Goal: Transaction & Acquisition: Book appointment/travel/reservation

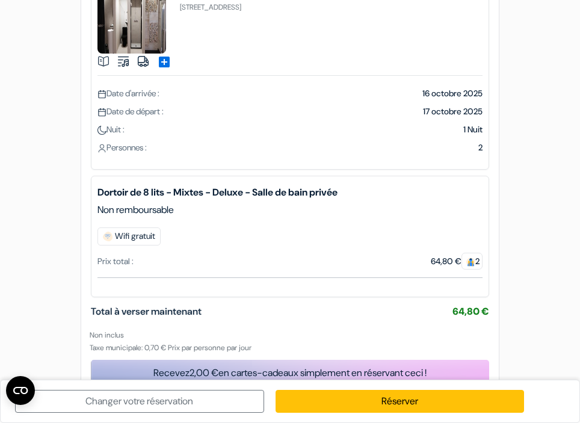
scroll to position [143, 0]
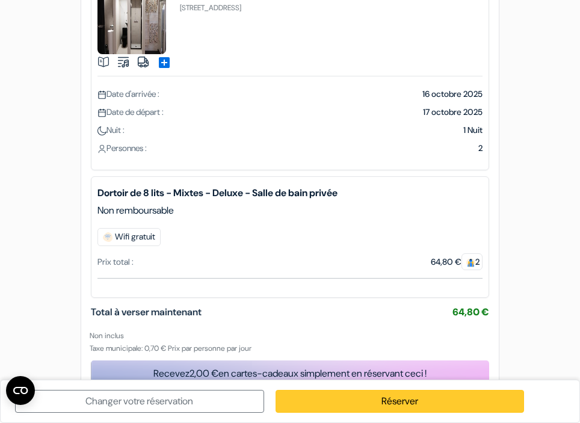
click at [393, 400] on link "Réserver" at bounding box center [400, 401] width 249 height 23
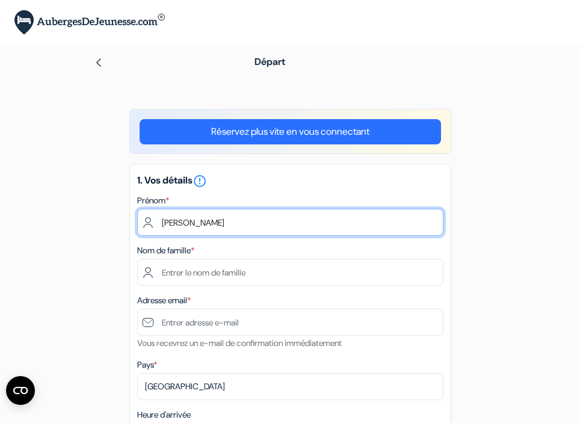
type input "[PERSON_NAME]"
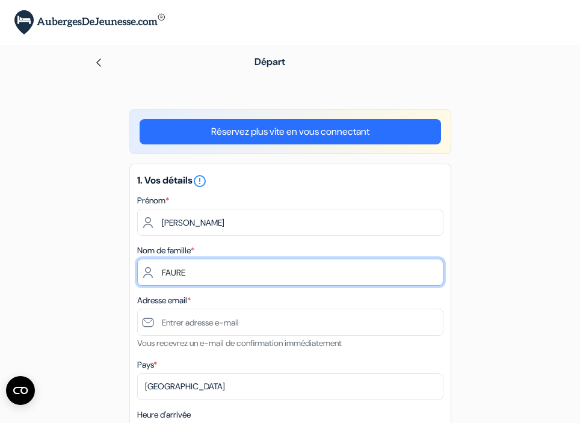
type input "FAURE"
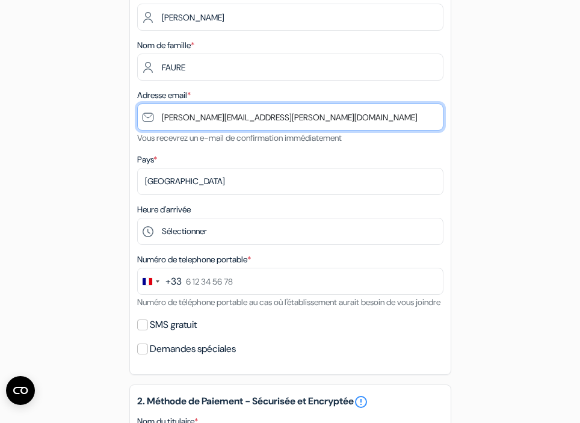
scroll to position [206, 0]
type input "[PERSON_NAME][EMAIL_ADDRESS][PERSON_NAME][DOMAIN_NAME]"
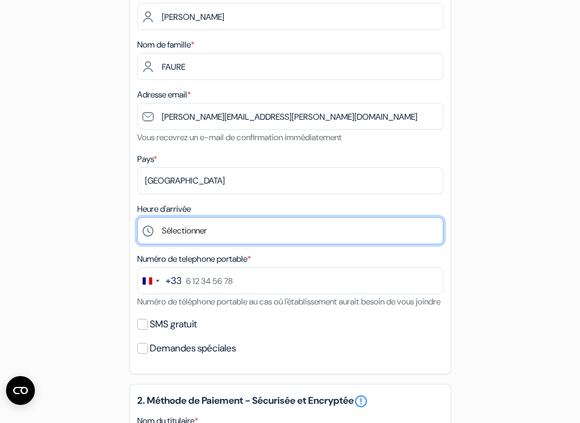
select select "15"
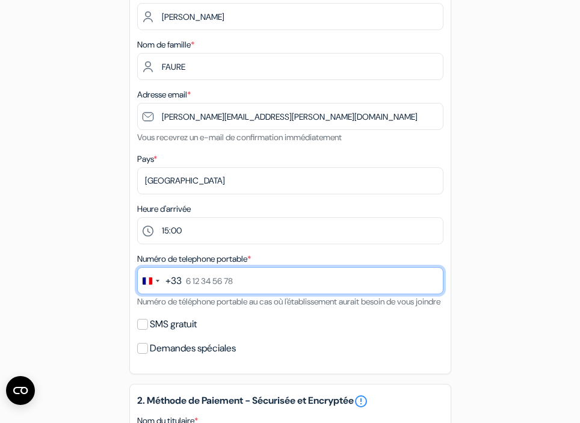
drag, startPoint x: 251, startPoint y: 278, endPoint x: 173, endPoint y: 282, distance: 77.2
click at [173, 282] on div "+33 244 results found No results found [GEOGRAPHIC_DATA] +93 [GEOGRAPHIC_DATA] …" at bounding box center [290, 280] width 307 height 27
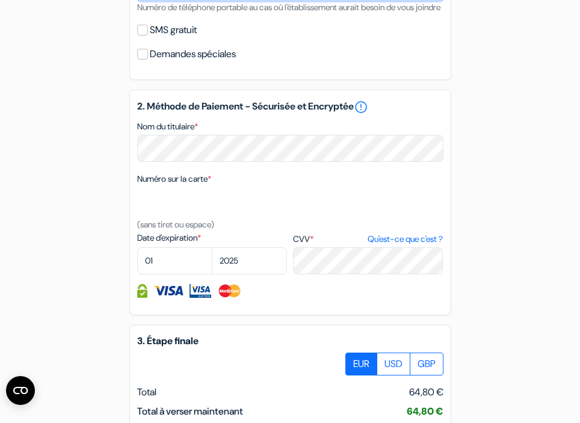
scroll to position [506, 0]
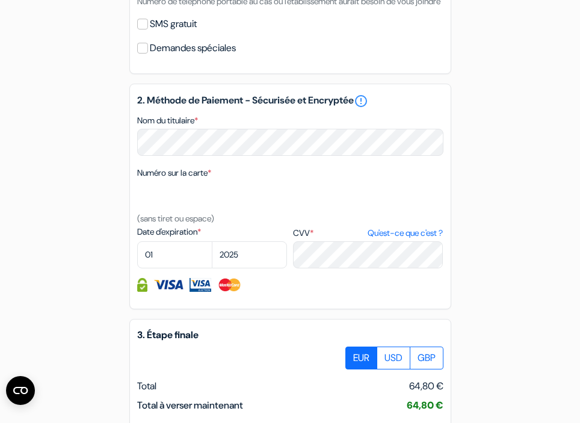
type input "6 75 48 09 29"
select select "11"
select select "2026"
click at [231, 292] on img at bounding box center [229, 285] width 25 height 14
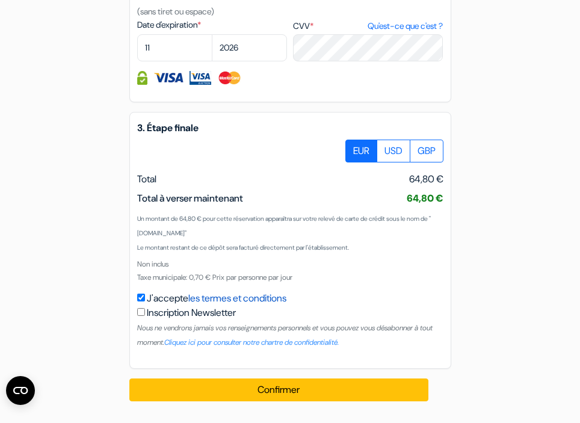
scroll to position [728, 0]
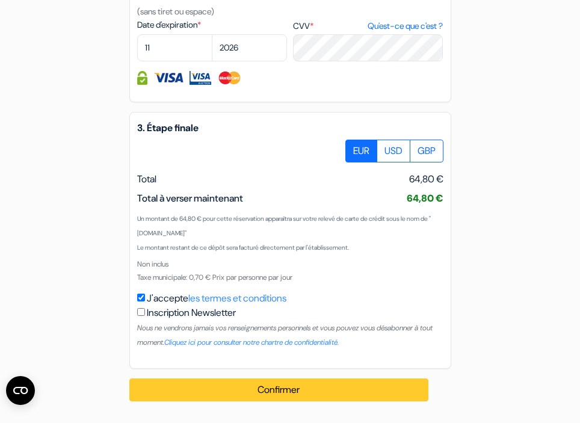
click at [260, 390] on button "Confirmer Loading..." at bounding box center [279, 390] width 300 height 23
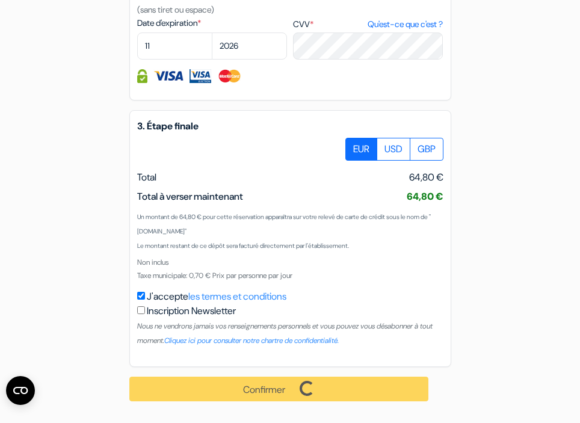
scroll to position [730, 0]
